Goal: Information Seeking & Learning: Check status

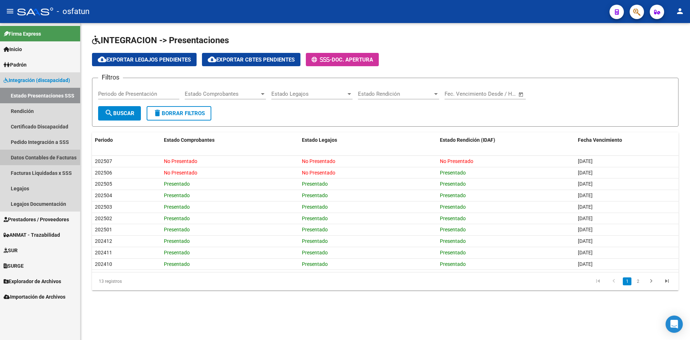
click at [60, 157] on link "Datos Contables de Facturas" at bounding box center [40, 157] width 80 height 15
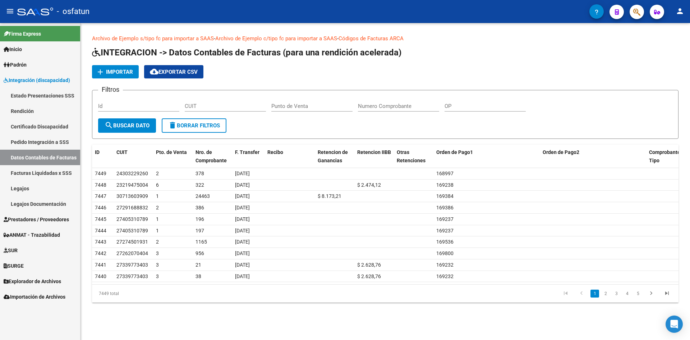
click at [56, 140] on link "Pedido Integración a SSS" at bounding box center [40, 141] width 80 height 15
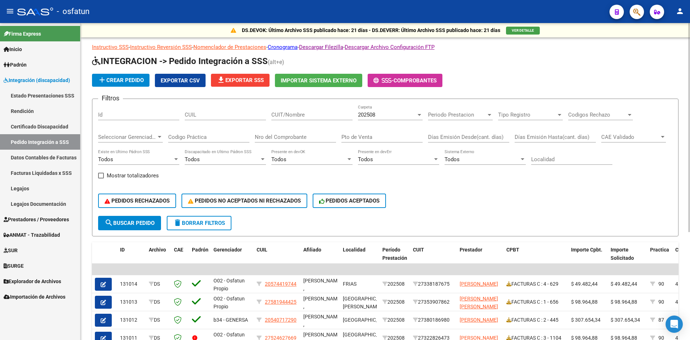
click at [365, 114] on span "202508" at bounding box center [366, 114] width 17 height 6
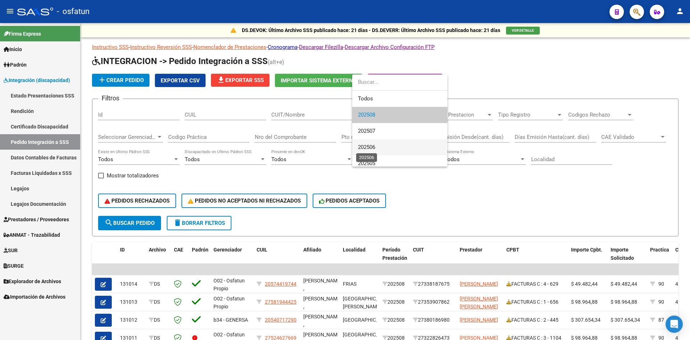
click at [370, 145] on span "202506" at bounding box center [366, 147] width 17 height 6
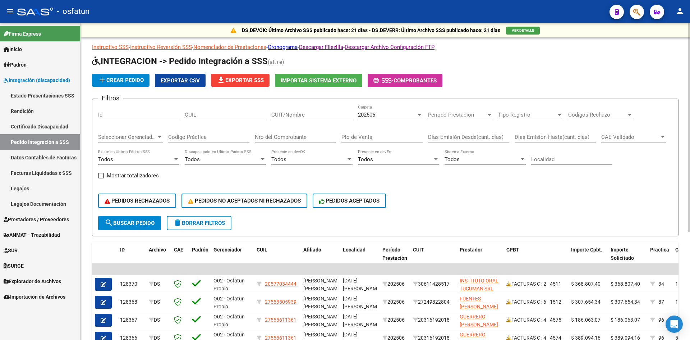
drag, startPoint x: 408, startPoint y: 79, endPoint x: 518, endPoint y: 53, distance: 113.1
click at [518, 53] on div "Instructivo SSS - Instructivo Reversión SSS - Nomenclador de Prestaciones - Cro…" at bounding box center [385, 259] width 587 height 432
click at [409, 83] on span "Comprobantes" at bounding box center [415, 80] width 43 height 6
click at [338, 203] on span "PEDIDOS ACEPTADOS" at bounding box center [349, 200] width 61 height 6
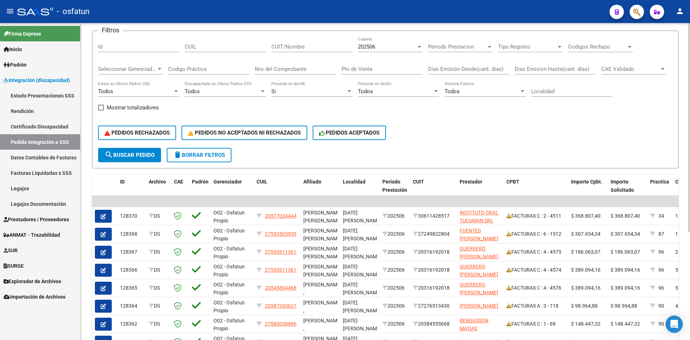
scroll to position [56, 0]
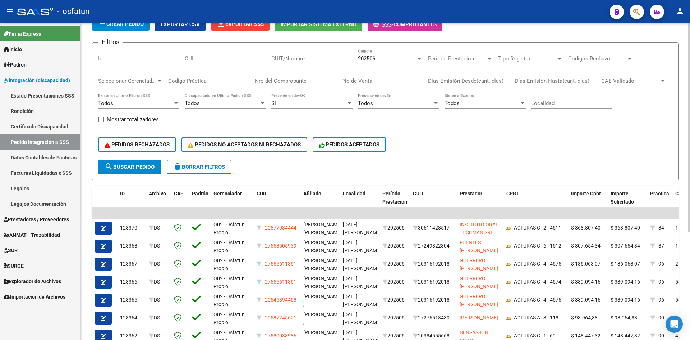
click at [453, 158] on div "PEDIDOS RECHAZADOS PEDIDOS NO ACEPTADOS NI RECHAZADOS PEDIDOS ACEPTADOS" at bounding box center [385, 144] width 575 height 30
click at [43, 79] on span "Integración (discapacidad)" at bounding box center [37, 80] width 67 height 8
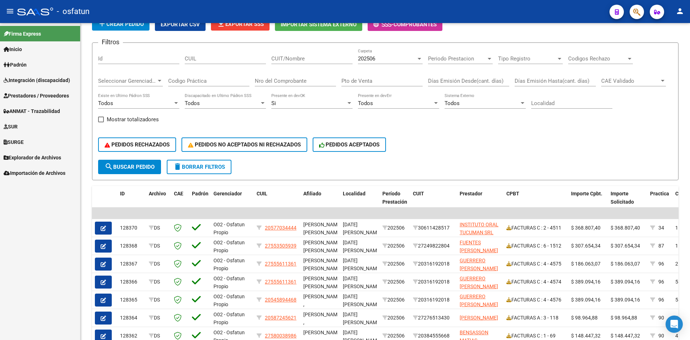
click at [34, 81] on span "Integración (discapacidad)" at bounding box center [37, 80] width 67 height 8
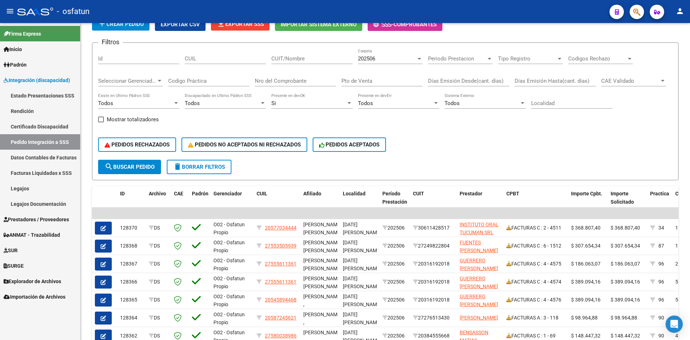
click at [39, 94] on link "Estado Presentaciones SSS" at bounding box center [40, 95] width 80 height 15
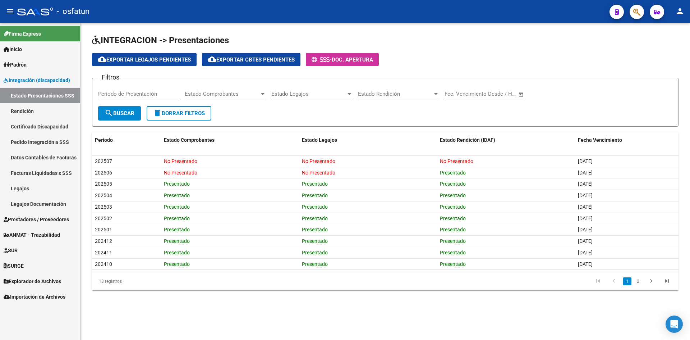
click at [246, 100] on div "Estado Comprobantes Estado Comprobantes" at bounding box center [225, 95] width 81 height 22
click at [246, 95] on span "Estado Comprobantes" at bounding box center [222, 94] width 75 height 6
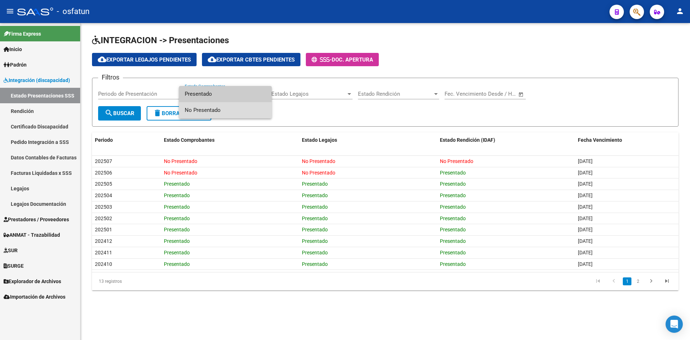
click at [222, 108] on span "No Presentado" at bounding box center [225, 110] width 81 height 16
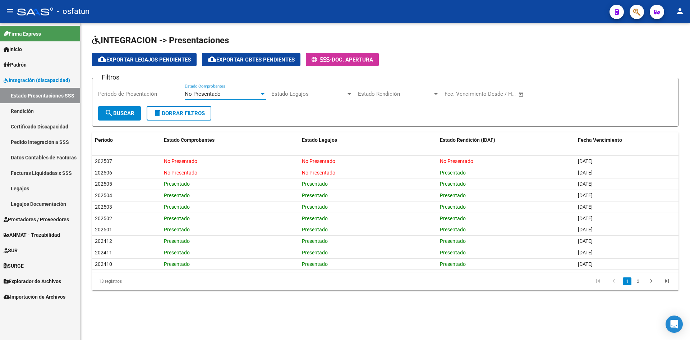
click at [123, 112] on span "search Buscar" at bounding box center [120, 113] width 30 height 6
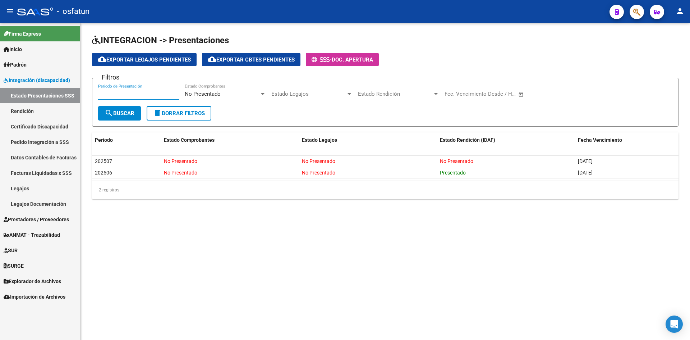
click at [147, 93] on input "Periodo de Presentación" at bounding box center [138, 94] width 81 height 6
click at [378, 114] on form "Filtros Periodo de Presentación No Presentado Estado Comprobantes Estado Legajo…" at bounding box center [385, 102] width 587 height 49
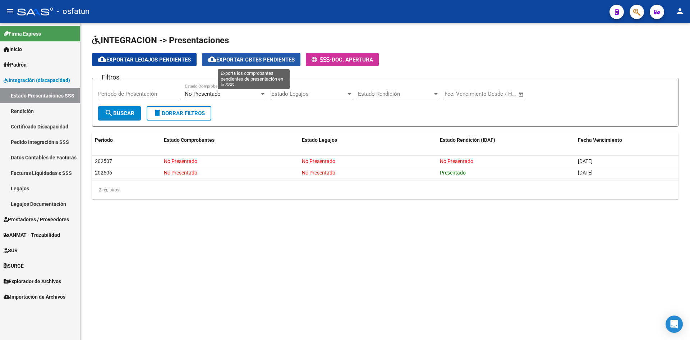
click at [236, 57] on span "cloud_download Exportar Cbtes Pendientes" at bounding box center [251, 59] width 87 height 6
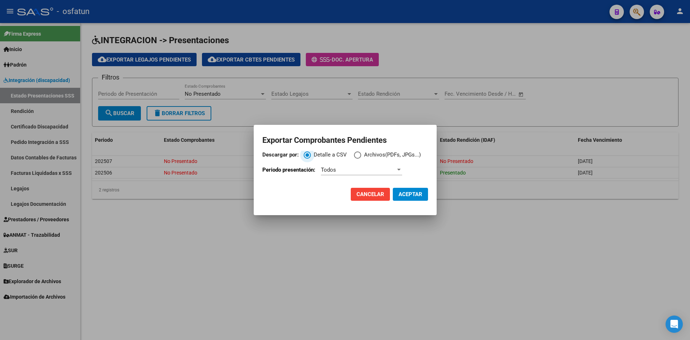
click at [342, 168] on div "Todos" at bounding box center [358, 169] width 75 height 6
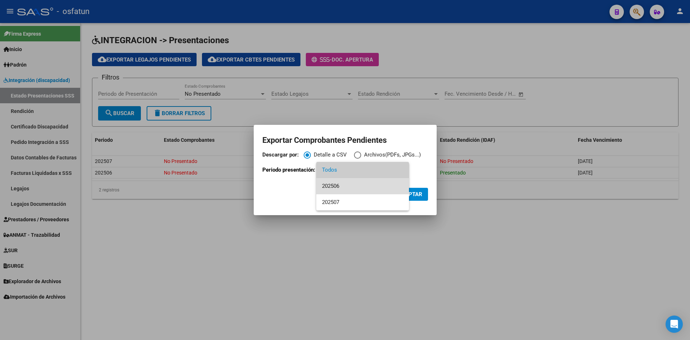
click at [344, 182] on span "202506" at bounding box center [362, 186] width 81 height 16
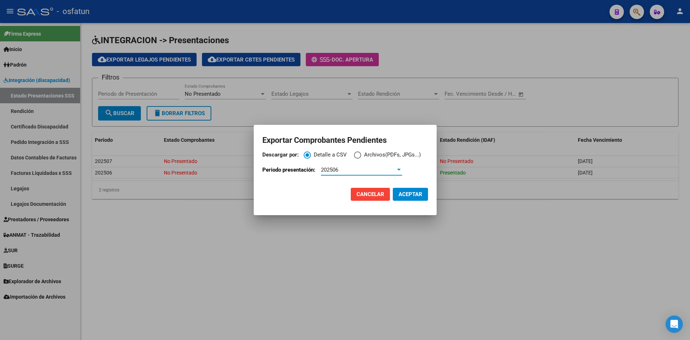
click at [359, 157] on span "Descargar por:" at bounding box center [357, 154] width 7 height 7
click at [359, 157] on input "Archivos(PDFs, JPGs...)" at bounding box center [357, 154] width 7 height 7
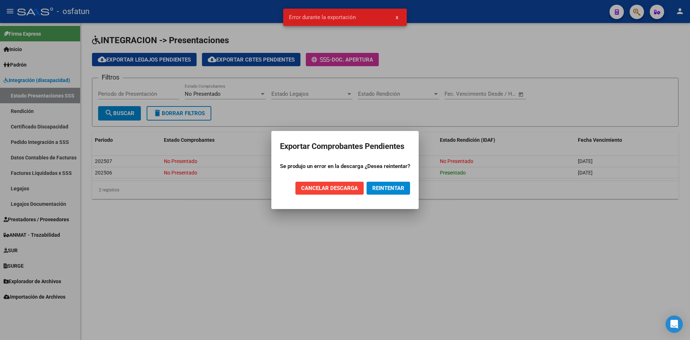
click at [391, 192] on button "REINTENTAR" at bounding box center [389, 188] width 44 height 13
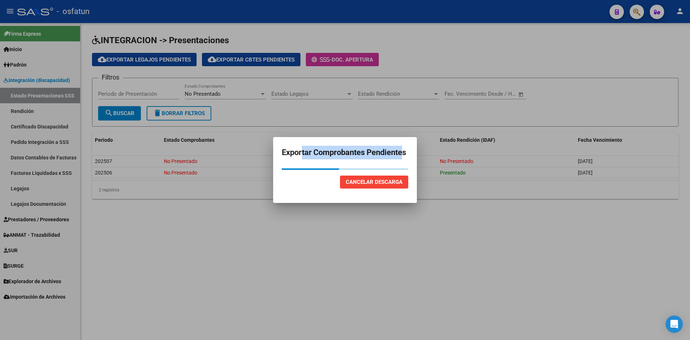
drag, startPoint x: 302, startPoint y: 152, endPoint x: 406, endPoint y: 149, distance: 104.0
click at [406, 149] on h2 "Exportar Comprobantes Pendientes" at bounding box center [345, 153] width 127 height 14
click at [412, 146] on mat-dialog-container "Exportar Comprobantes Pendientes Cancelar Descarga" at bounding box center [345, 170] width 144 height 66
drag, startPoint x: 409, startPoint y: 151, endPoint x: 282, endPoint y: 150, distance: 126.9
click at [282, 150] on mat-dialog-container "Exportar Comprobantes Pendientes Cancelar Descarga" at bounding box center [345, 170] width 144 height 66
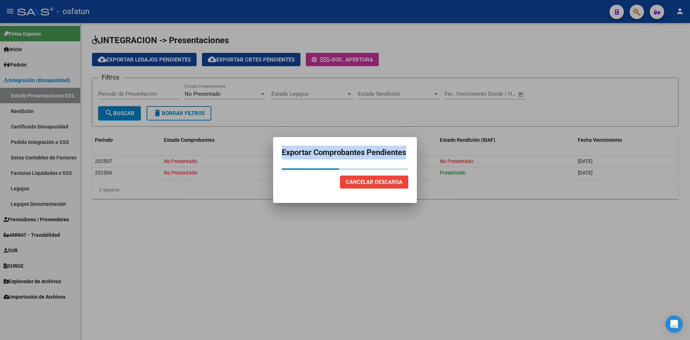
click at [354, 152] on h2 "Exportar Comprobantes Pendientes" at bounding box center [345, 153] width 127 height 14
drag, startPoint x: 283, startPoint y: 155, endPoint x: 409, endPoint y: 152, distance: 125.9
click at [409, 152] on mat-dialog-container "Exportar Comprobantes Pendientes Cancelar Descarga" at bounding box center [345, 170] width 144 height 66
click at [390, 166] on mat-dialog-content at bounding box center [345, 166] width 144 height 7
click at [406, 154] on h2 "Exportar Comprobantes Pendientes" at bounding box center [345, 153] width 127 height 14
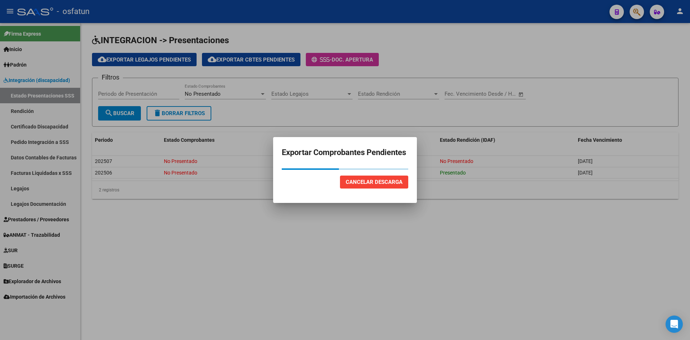
click at [392, 162] on app-export-modal "Exportar Comprobantes Pendientes Cancelar Descarga" at bounding box center [345, 170] width 127 height 49
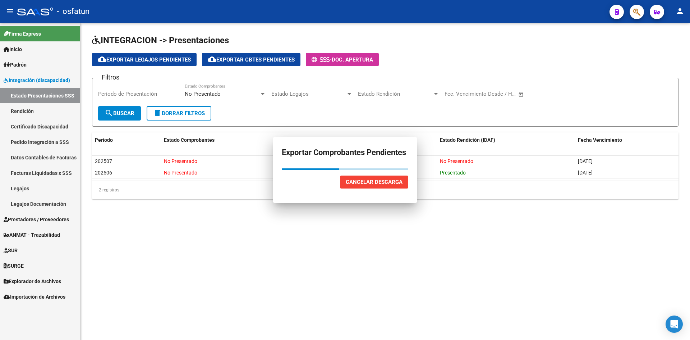
click at [392, 189] on div "2 registros" at bounding box center [385, 190] width 587 height 18
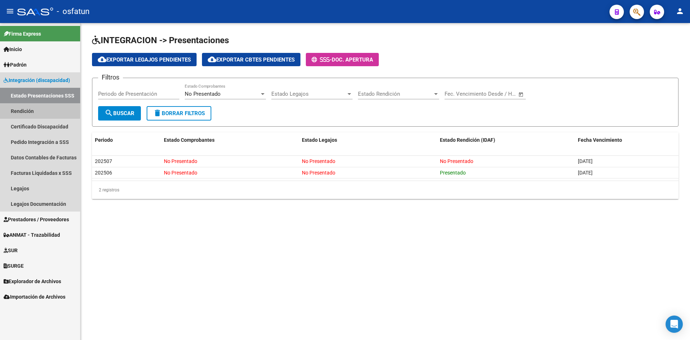
click at [24, 109] on link "Rendición" at bounding box center [40, 110] width 80 height 15
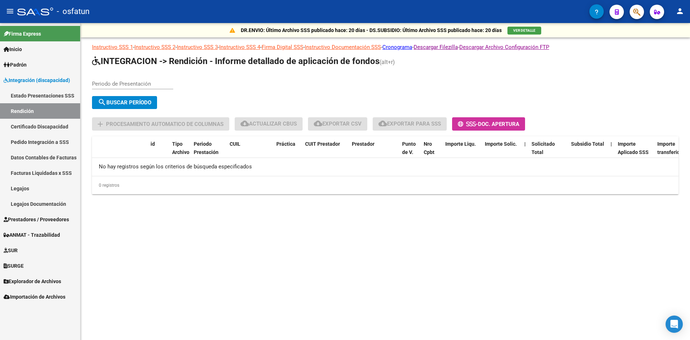
click at [29, 79] on span "Integración (discapacidad)" at bounding box center [37, 80] width 67 height 8
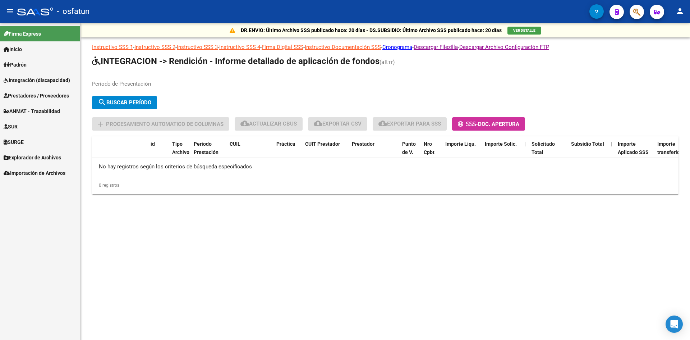
click at [32, 95] on span "Prestadores / Proveedores" at bounding box center [36, 96] width 65 height 8
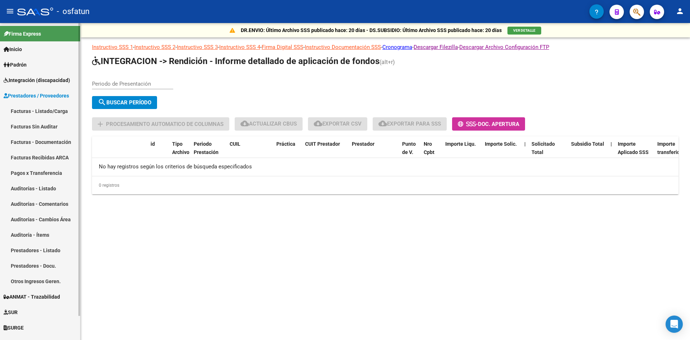
click at [44, 95] on span "Prestadores / Proveedores" at bounding box center [36, 96] width 65 height 8
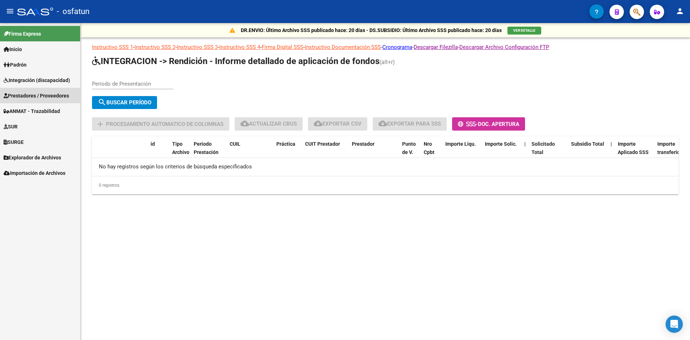
click at [44, 94] on span "Prestadores / Proveedores" at bounding box center [36, 96] width 65 height 8
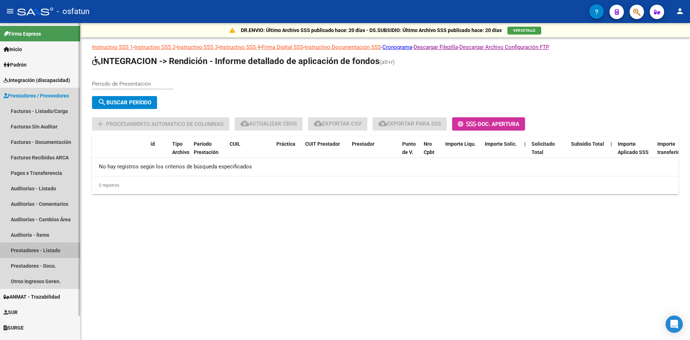
click at [45, 252] on link "Prestadores - Listado" at bounding box center [40, 249] width 80 height 15
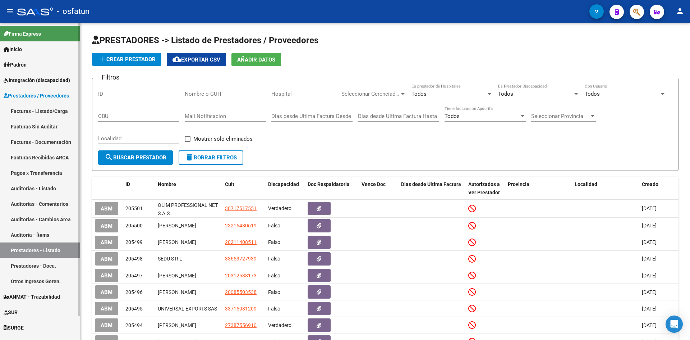
click at [44, 138] on link "Facturas - Documentación" at bounding box center [40, 141] width 80 height 15
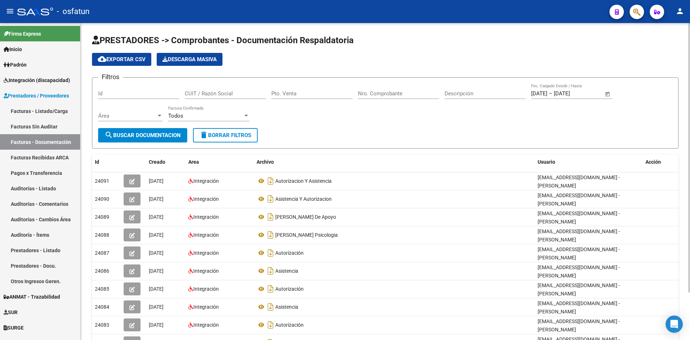
click at [240, 116] on div "Todos" at bounding box center [205, 116] width 75 height 6
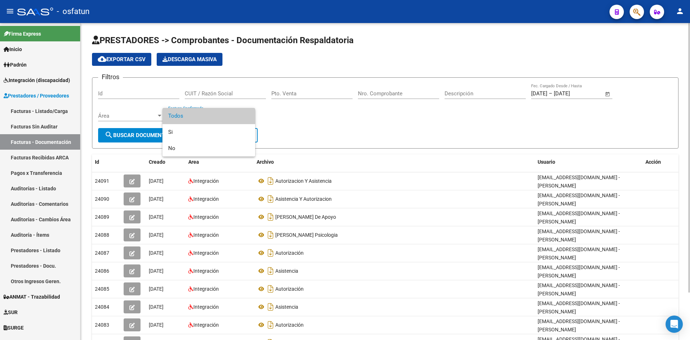
click at [240, 116] on span "Todos" at bounding box center [208, 116] width 81 height 16
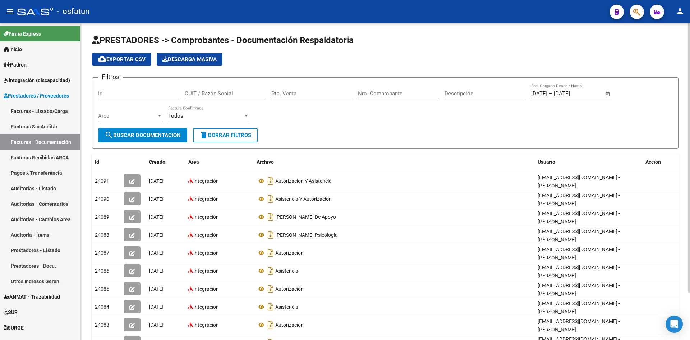
click at [305, 119] on div "Filtros Id CUIT / Razón Social Pto. Venta Nro. Comprobante Descripción [DATE] […" at bounding box center [385, 105] width 575 height 45
click at [220, 114] on div "Todos" at bounding box center [205, 116] width 75 height 6
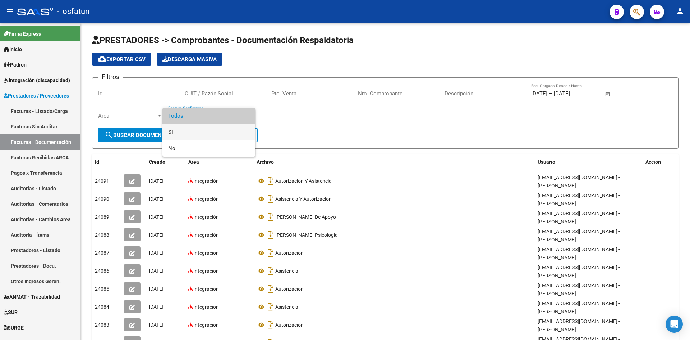
click at [183, 131] on span "Si" at bounding box center [208, 132] width 81 height 16
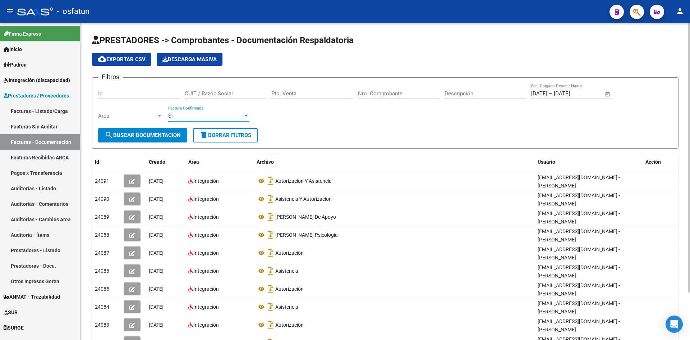
click at [115, 130] on button "search Buscar Documentacion" at bounding box center [142, 135] width 89 height 14
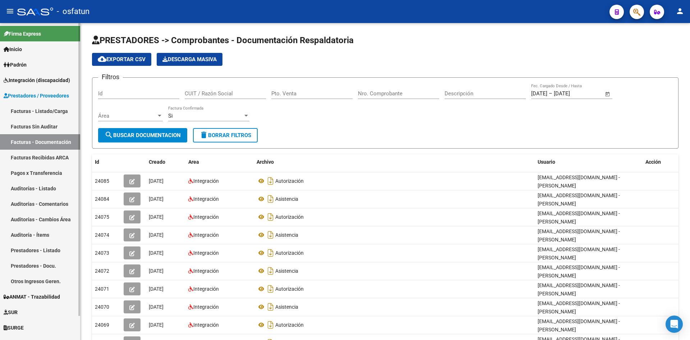
click at [41, 249] on link "Prestadores - Listado" at bounding box center [40, 249] width 80 height 15
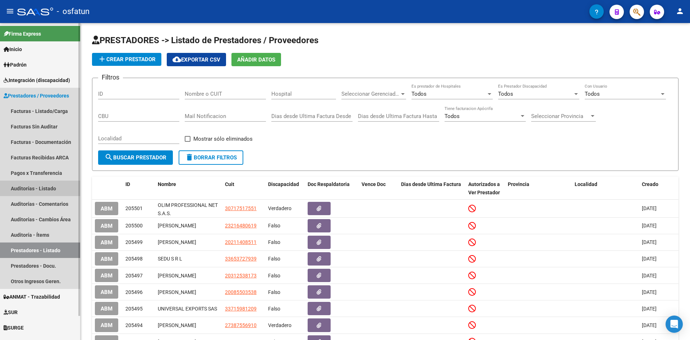
click at [42, 190] on link "Auditorías - Listado" at bounding box center [40, 188] width 80 height 15
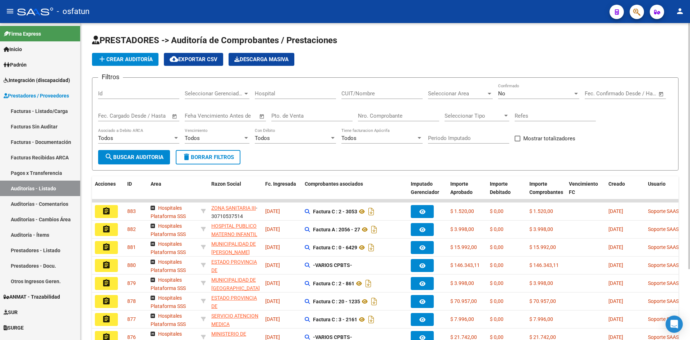
click at [531, 46] on h1 "PRESTADORES -> Auditoría de Comprobantes / Prestaciones" at bounding box center [385, 41] width 587 height 13
click at [294, 89] on div "Hospital" at bounding box center [295, 90] width 81 height 15
click at [291, 95] on input "Hospital" at bounding box center [295, 93] width 81 height 6
click at [54, 79] on span "Integración (discapacidad)" at bounding box center [37, 80] width 67 height 8
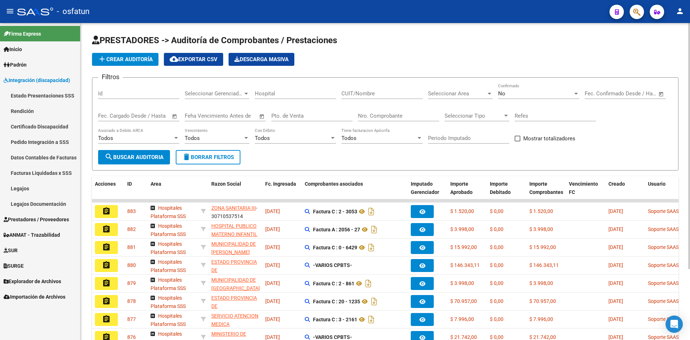
click at [418, 151] on form "Filtros Id Seleccionar Gerenciador Seleccionar Gerenciador Hospital CUIT/Nombre…" at bounding box center [385, 123] width 587 height 93
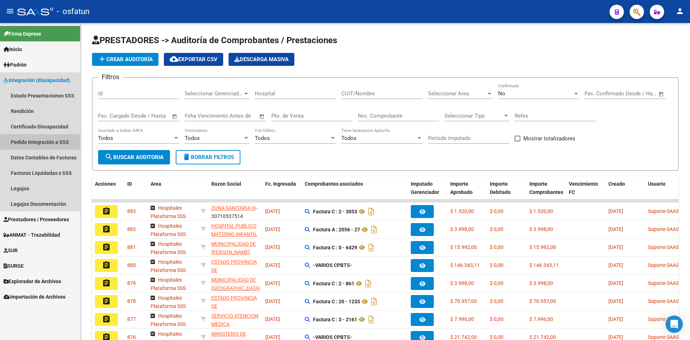
click at [45, 139] on link "Pedido Integración a SSS" at bounding box center [40, 141] width 80 height 15
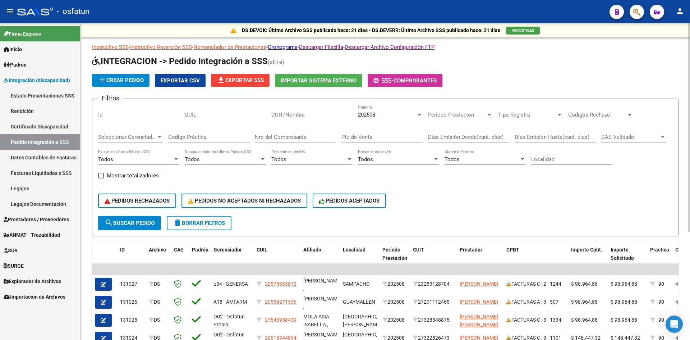
click at [389, 115] on div "202508" at bounding box center [387, 114] width 58 height 6
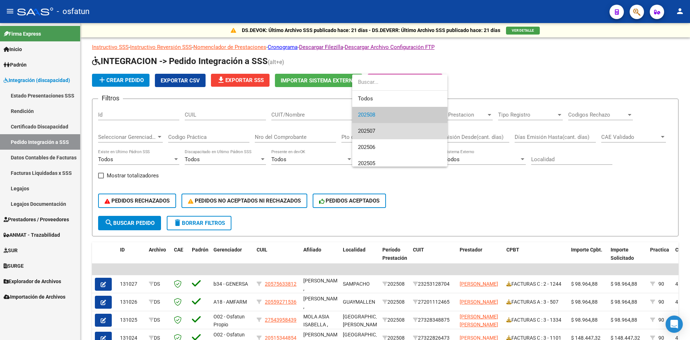
click at [379, 124] on span "202507" at bounding box center [400, 131] width 84 height 16
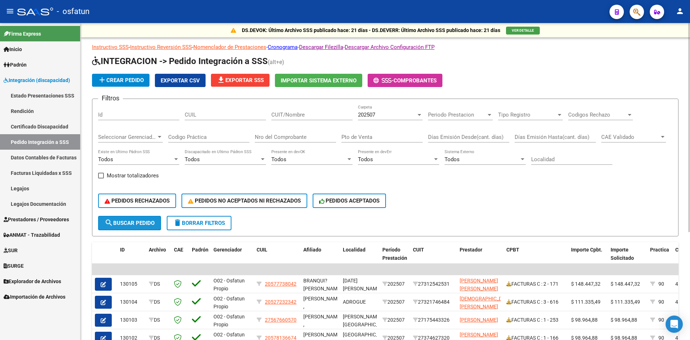
click at [131, 227] on button "search Buscar Pedido" at bounding box center [129, 223] width 63 height 14
click at [433, 188] on div "PEDIDOS RECHAZADOS PEDIDOS NO ACEPTADOS NI RECHAZADOS PEDIDOS ACEPTADOS" at bounding box center [385, 201] width 575 height 30
click at [521, 187] on div "PEDIDOS RECHAZADOS PEDIDOS NO ACEPTADOS NI RECHAZADOS PEDIDOS ACEPTADOS" at bounding box center [385, 201] width 575 height 30
click at [31, 81] on span "Integración (discapacidad)" at bounding box center [37, 80] width 67 height 8
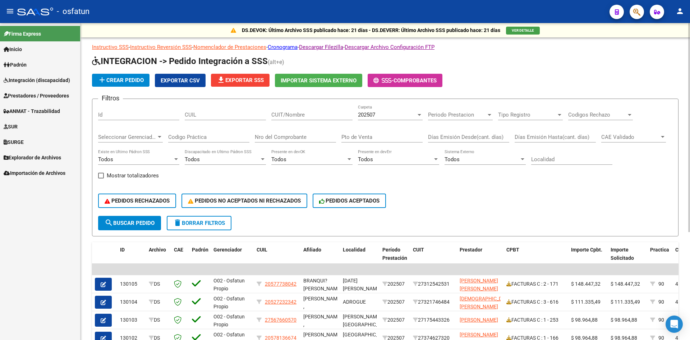
click at [519, 28] on span "VER DETALLE" at bounding box center [523, 30] width 22 height 4
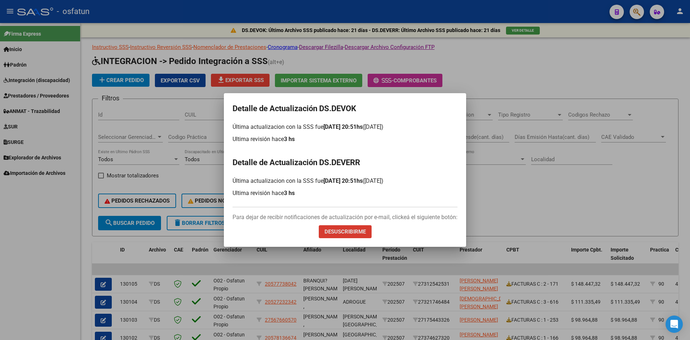
click at [555, 162] on div at bounding box center [345, 170] width 690 height 340
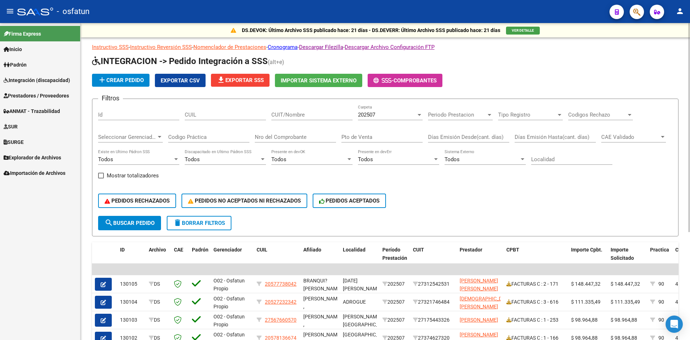
click at [264, 32] on p "DS.DEVOK: Último Archivo SSS publicado hace: 21 días - DS.DEVERR: Último Archiv…" at bounding box center [371, 30] width 259 height 8
click at [233, 32] on icon at bounding box center [233, 30] width 5 height 5
click at [391, 180] on div "Filtros Id CUIL CUIT/Nombre 202507 Carpeta Periodo Prestacion Periodo Prestacio…" at bounding box center [385, 160] width 575 height 111
click at [181, 78] on span "Exportar CSV" at bounding box center [180, 80] width 39 height 6
click at [482, 213] on div "PEDIDOS RECHAZADOS PEDIDOS NO ACEPTADOS NI RECHAZADOS PEDIDOS ACEPTADOS" at bounding box center [385, 201] width 575 height 30
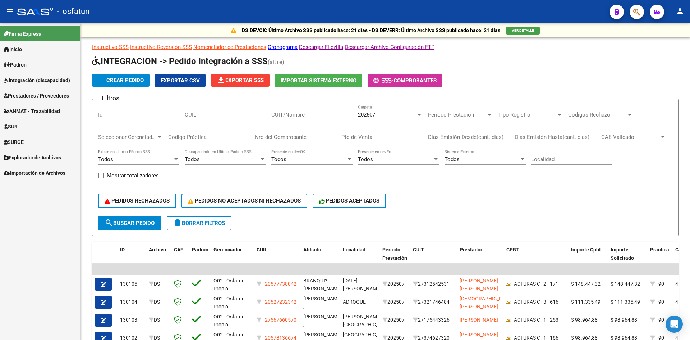
click at [284, 9] on div "- osfatun" at bounding box center [310, 12] width 587 height 16
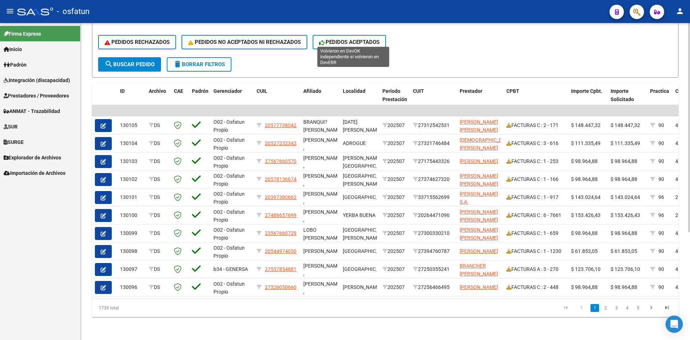
click at [381, 42] on button "PEDIDOS ACEPTADOS" at bounding box center [350, 42] width 74 height 14
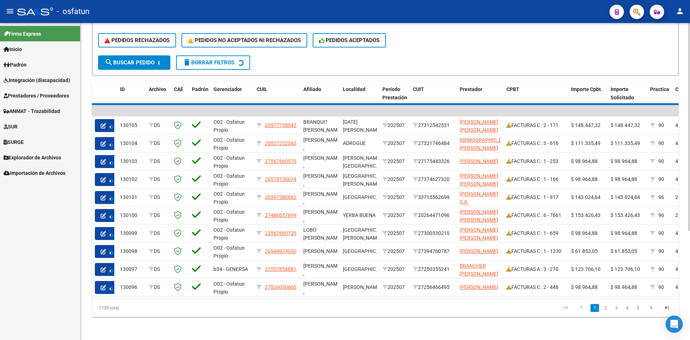
click at [402, 46] on div "PEDIDOS RECHAZADOS PEDIDOS NO ACEPTADOS NI RECHAZADOS PEDIDOS ACEPTADOS" at bounding box center [385, 40] width 575 height 30
